Goal: Task Accomplishment & Management: Manage account settings

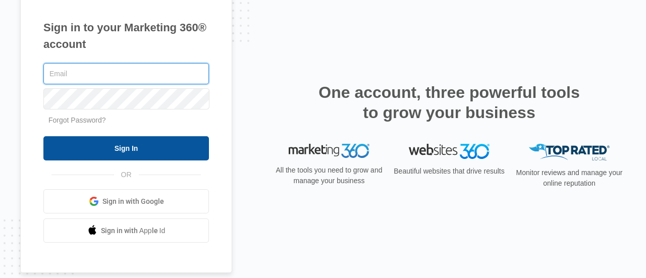
type input "[PERSON_NAME][EMAIL_ADDRESS][PERSON_NAME][DOMAIN_NAME]"
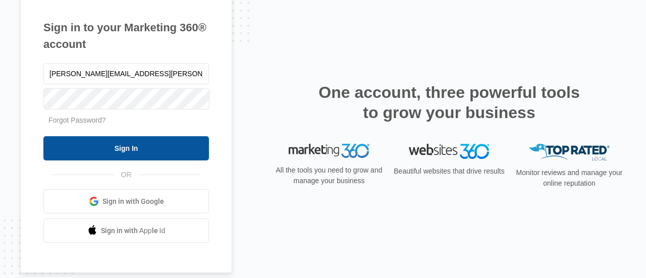
click at [95, 152] on input "Sign In" at bounding box center [126, 148] width 166 height 24
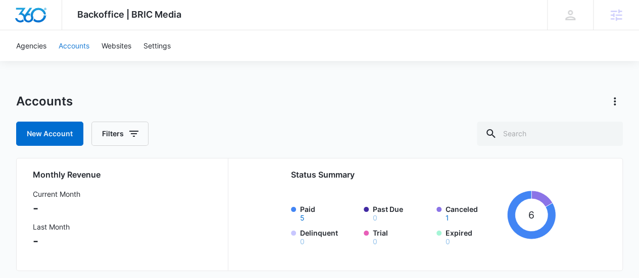
click at [82, 44] on link "Accounts" at bounding box center [74, 45] width 43 height 31
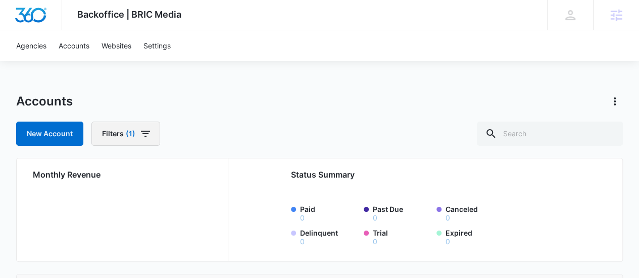
click at [127, 136] on span "(1)" at bounding box center [131, 133] width 10 height 7
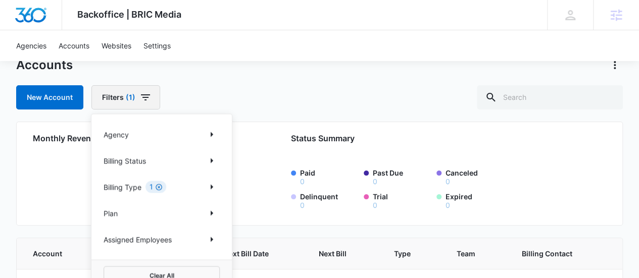
scroll to position [50, 0]
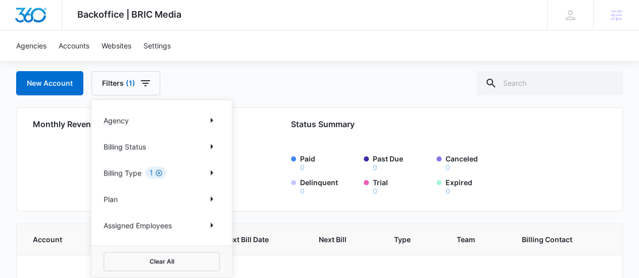
click at [157, 170] on icon "Clear" at bounding box center [159, 173] width 8 height 8
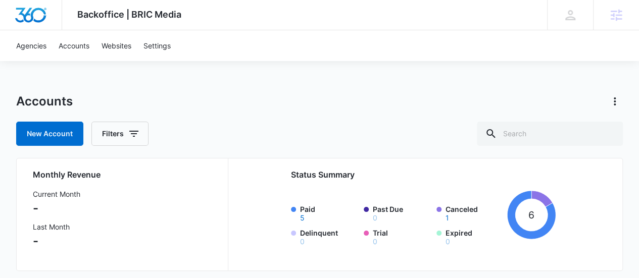
click at [241, 105] on div "Accounts" at bounding box center [319, 101] width 607 height 16
click at [135, 136] on icon "button" at bounding box center [134, 134] width 12 height 12
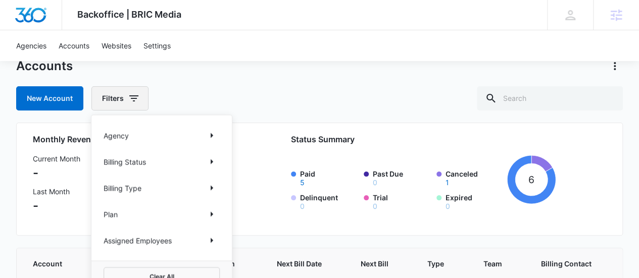
scroll to position [50, 0]
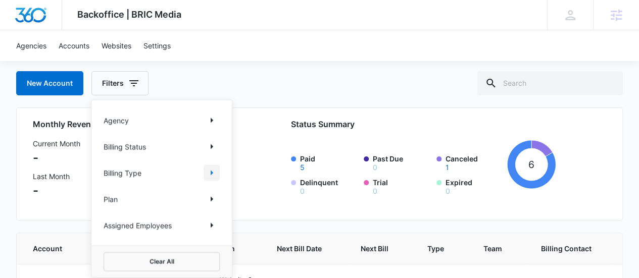
click at [210, 175] on icon "Show Billing Type filters" at bounding box center [212, 173] width 12 height 12
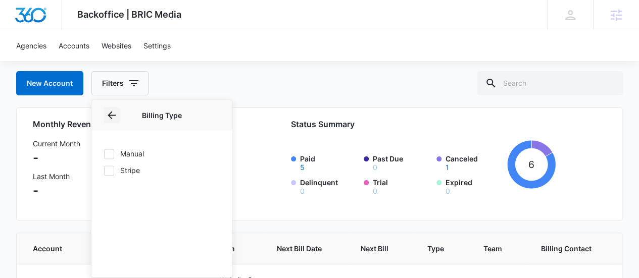
click at [112, 117] on icon "Back" at bounding box center [112, 115] width 12 height 12
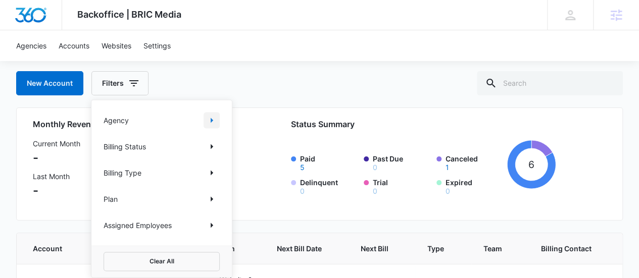
click at [214, 124] on icon "Show Agency filters" at bounding box center [212, 120] width 12 height 12
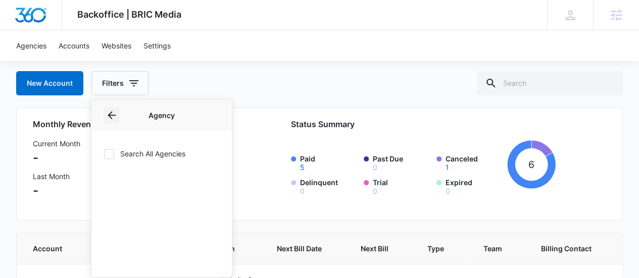
click at [115, 118] on icon "Back" at bounding box center [112, 115] width 12 height 12
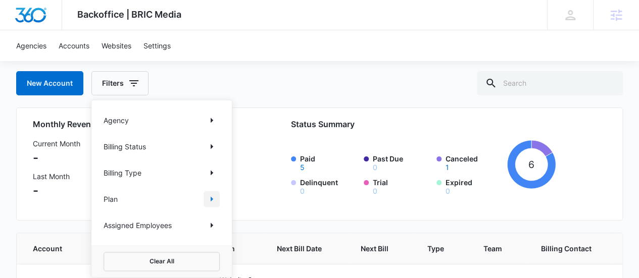
click at [212, 198] on icon "Show Plan filters" at bounding box center [212, 198] width 3 height 5
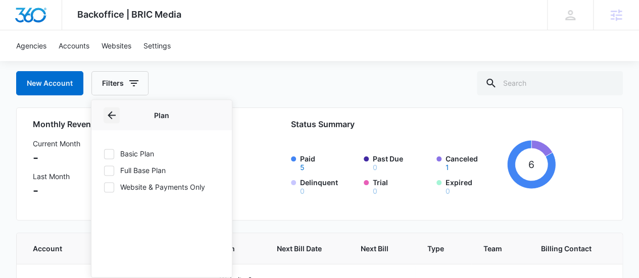
click at [115, 118] on icon "Back" at bounding box center [112, 115] width 12 height 12
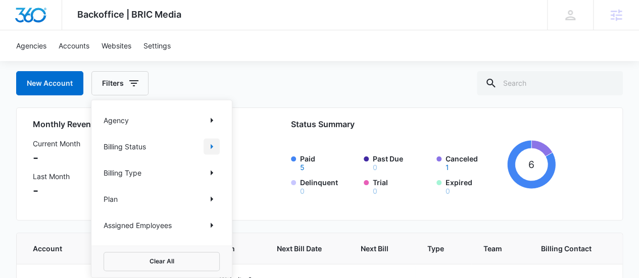
click at [215, 147] on icon "Show Billing Status filters" at bounding box center [212, 146] width 12 height 12
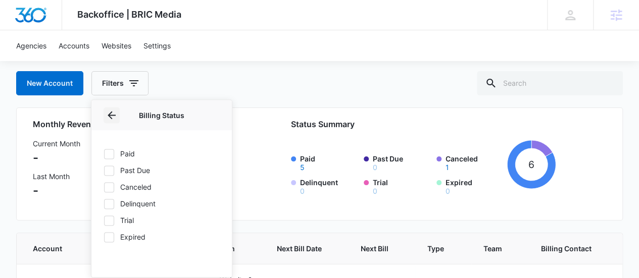
click at [115, 112] on icon "Back" at bounding box center [112, 115] width 12 height 12
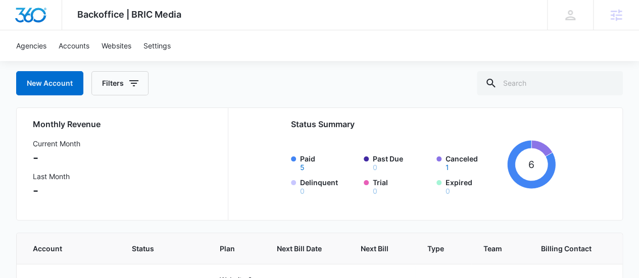
drag, startPoint x: 307, startPoint y: 124, endPoint x: 230, endPoint y: 107, distance: 79.1
drag, startPoint x: 230, startPoint y: 107, endPoint x: 186, endPoint y: 87, distance: 47.9
click at [186, 87] on div "New Account Filters" at bounding box center [319, 83] width 607 height 24
click at [560, 19] on div "NP [PERSON_NAME] [PERSON_NAME][EMAIL_ADDRESS][PERSON_NAME][DOMAIN_NAME] My Prof…" at bounding box center [570, 15] width 46 height 30
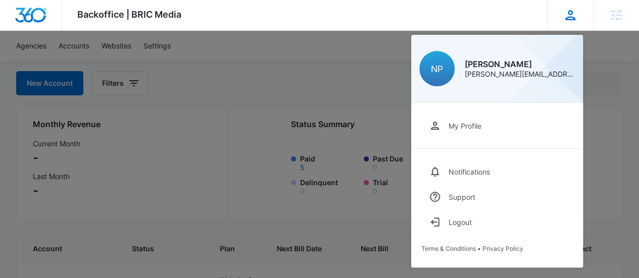
click at [483, 139] on div "My Profile Notifications Support Logout Terms & Conditions • Privacy Policy" at bounding box center [497, 185] width 172 height 165
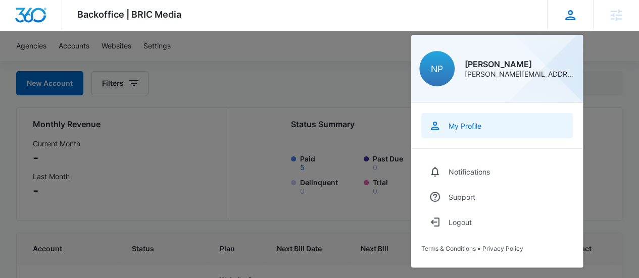
click at [471, 119] on link "My Profile" at bounding box center [496, 125] width 151 height 25
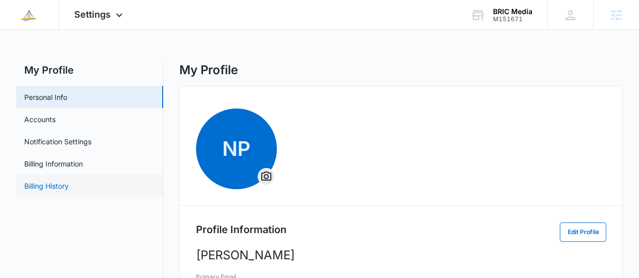
click at [69, 189] on link "Billing History" at bounding box center [46, 186] width 44 height 11
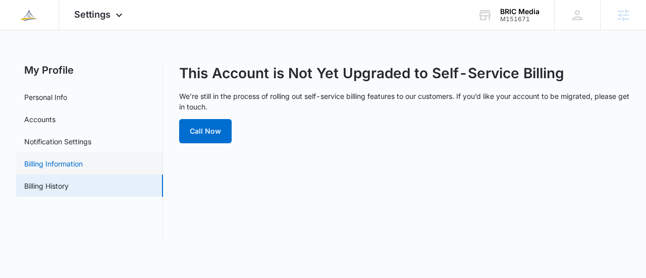
click at [80, 162] on link "Billing Information" at bounding box center [53, 164] width 59 height 11
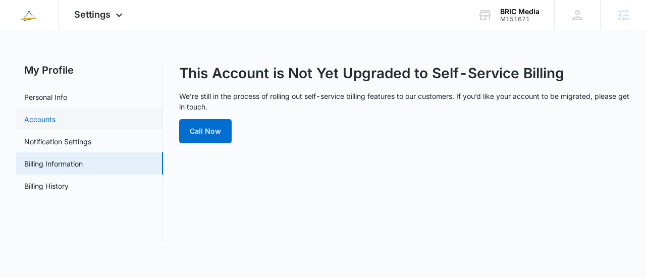
click at [56, 124] on link "Accounts" at bounding box center [39, 119] width 31 height 11
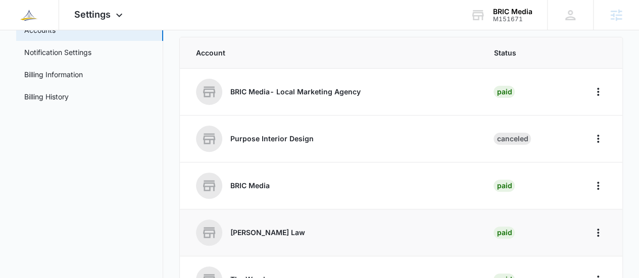
scroll to position [151, 0]
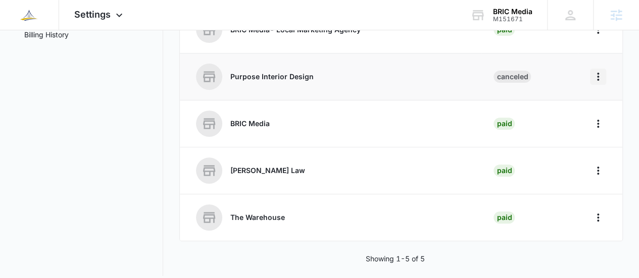
click at [596, 76] on icon "Home" at bounding box center [598, 77] width 12 height 12
click at [579, 103] on div "Go to Dashboard" at bounding box center [553, 103] width 56 height 7
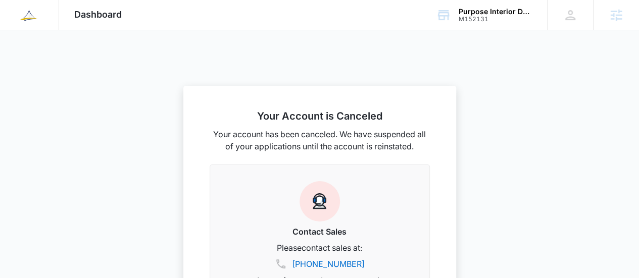
click at [28, 15] on img at bounding box center [29, 15] width 18 height 18
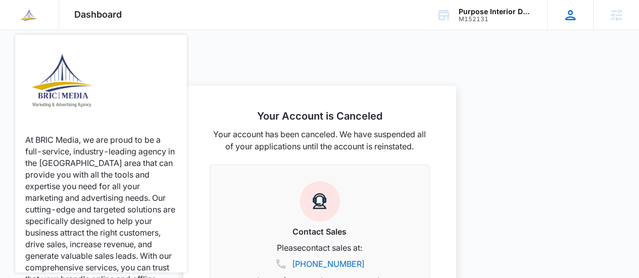
click at [574, 14] on icon at bounding box center [570, 15] width 15 height 15
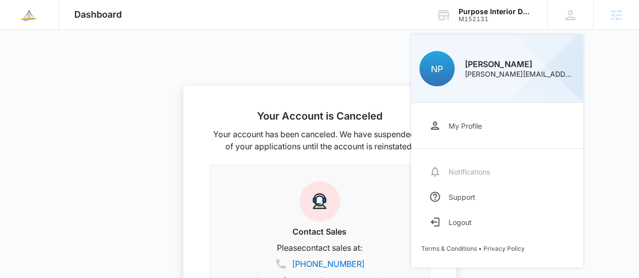
click at [476, 129] on div "My Profile" at bounding box center [464, 126] width 33 height 9
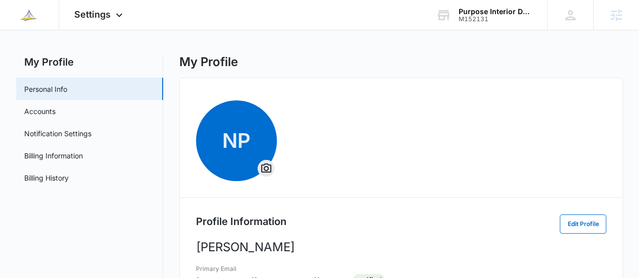
scroll to position [50, 0]
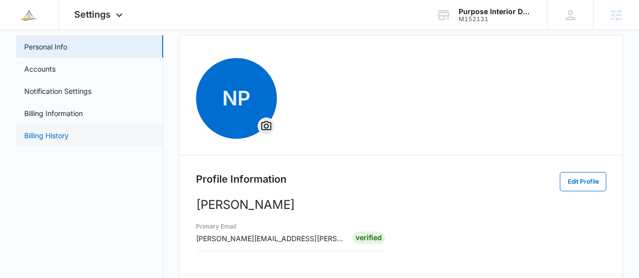
click at [62, 141] on link "Billing History" at bounding box center [46, 135] width 44 height 11
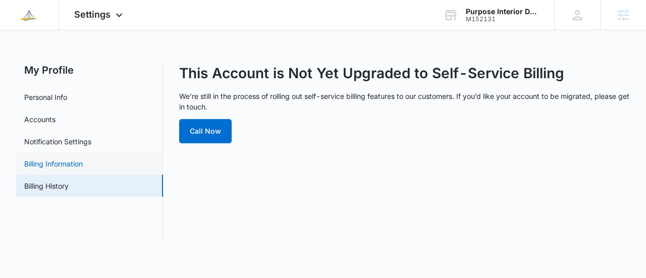
click at [74, 161] on link "Billing Information" at bounding box center [53, 164] width 59 height 11
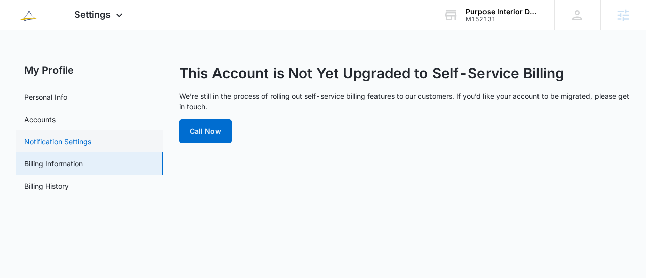
click at [81, 147] on link "Notification Settings" at bounding box center [57, 141] width 67 height 11
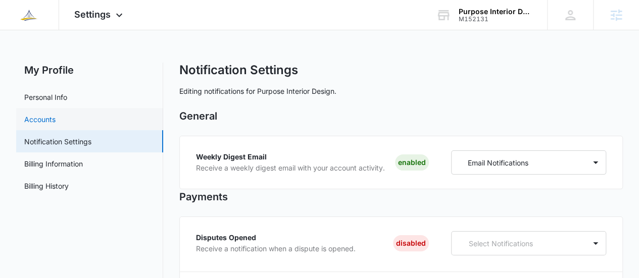
click at [56, 123] on link "Accounts" at bounding box center [39, 119] width 31 height 11
